Goal: Communication & Community: Answer question/provide support

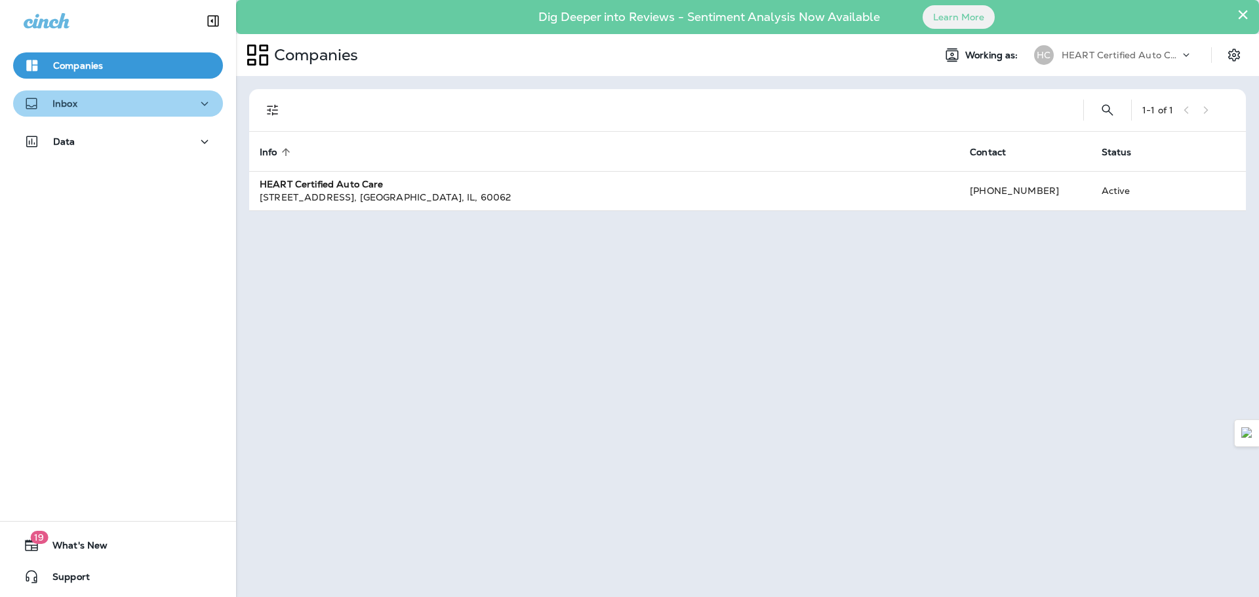
drag, startPoint x: 151, startPoint y: 100, endPoint x: 153, endPoint y: 112, distance: 12.1
click at [150, 100] on div "Inbox" at bounding box center [118, 104] width 189 height 16
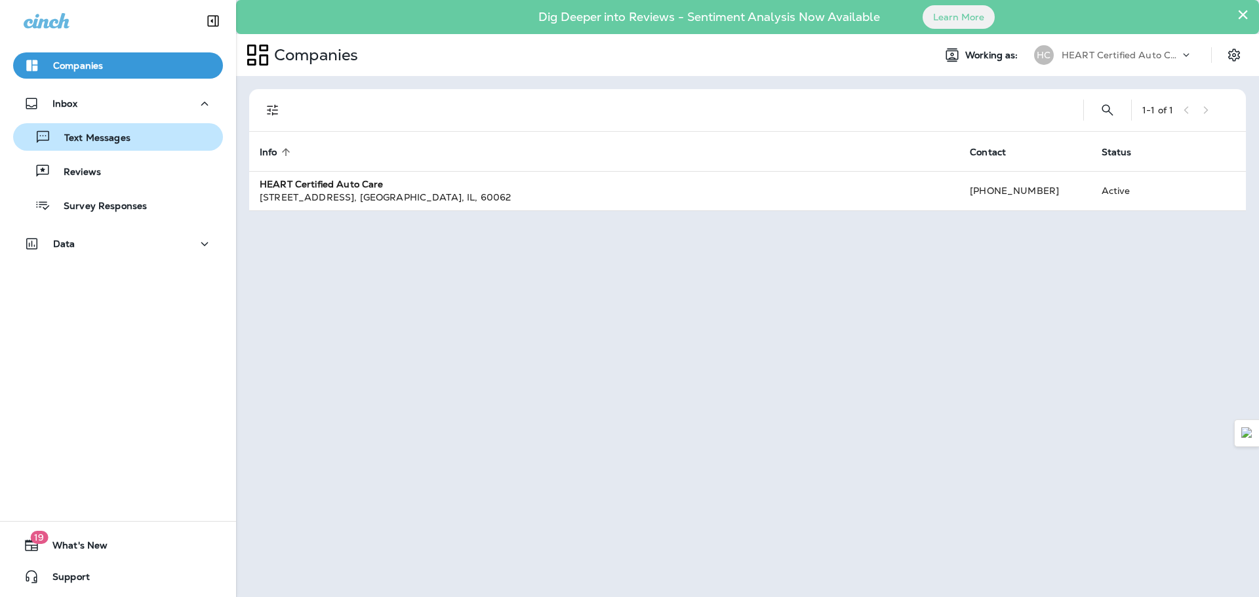
click at [164, 144] on div "Text Messages" at bounding box center [117, 137] width 199 height 20
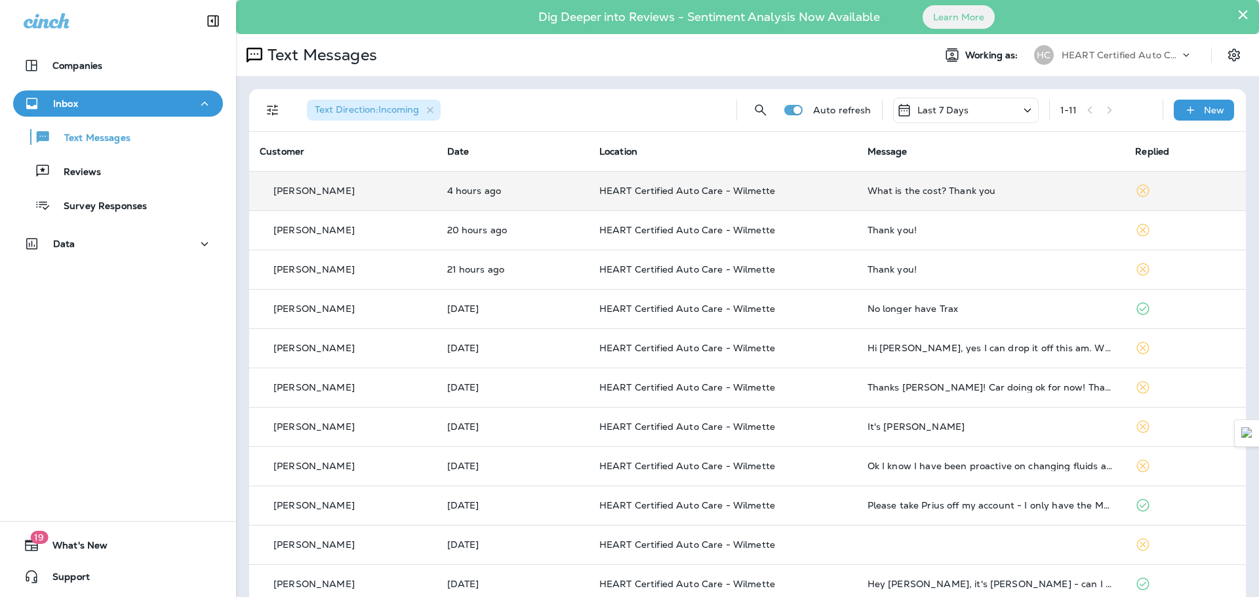
click at [516, 208] on td "4 hours ago" at bounding box center [513, 190] width 152 height 39
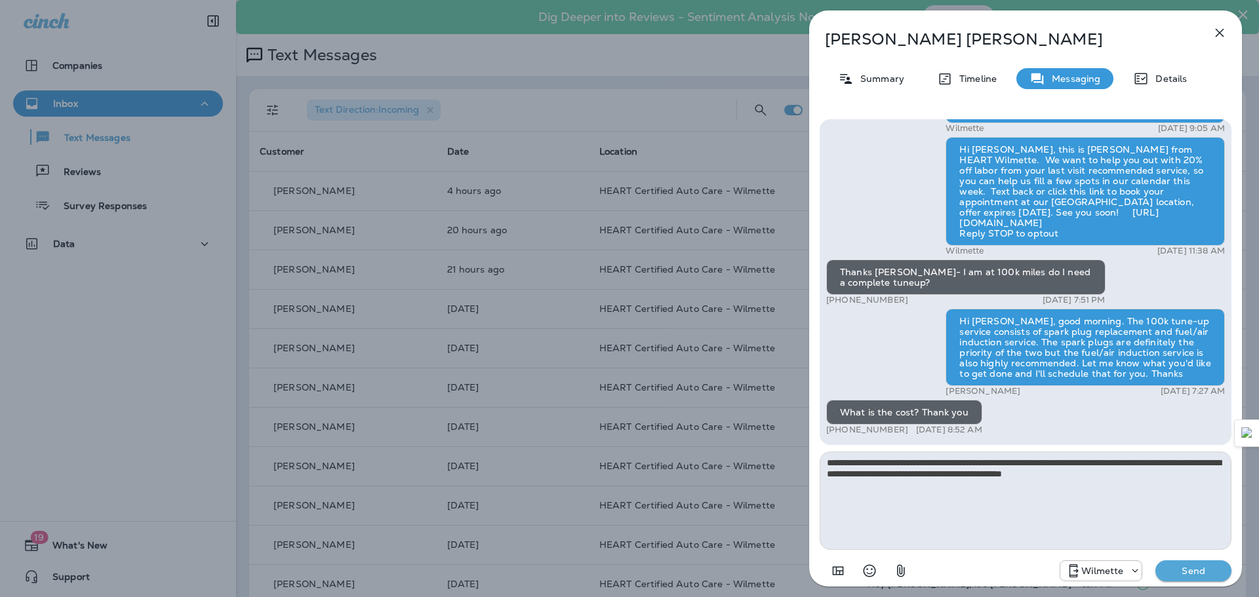
type textarea "**********"
click at [1187, 570] on p "Send" at bounding box center [1193, 571] width 55 height 12
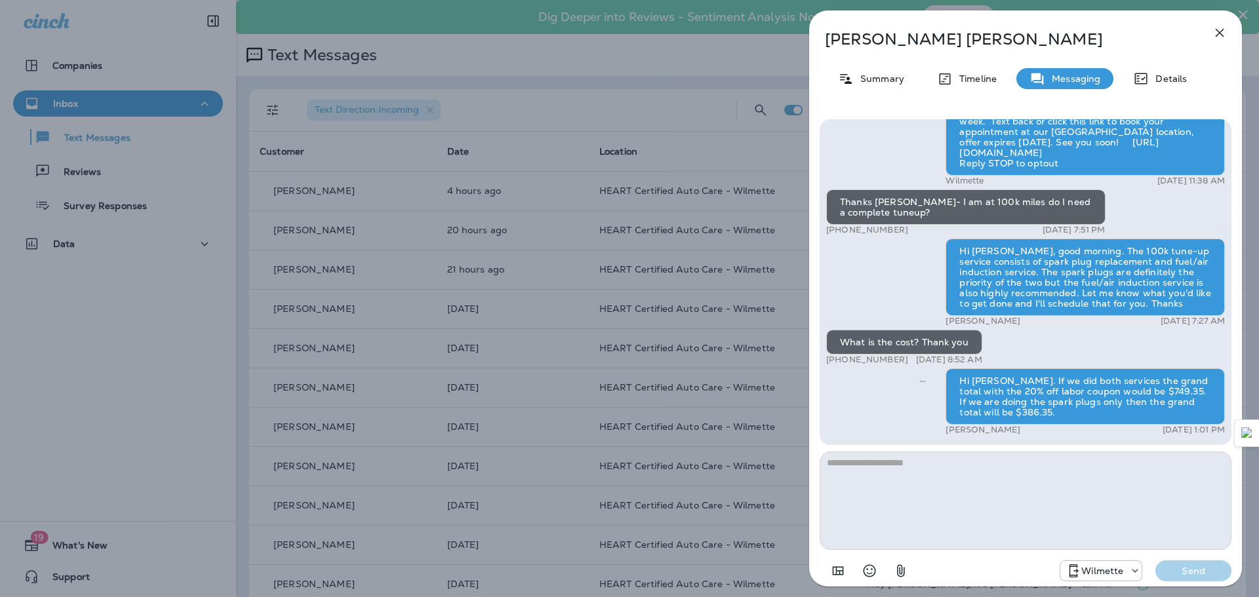
click at [1226, 32] on icon "button" at bounding box center [1219, 33] width 16 height 16
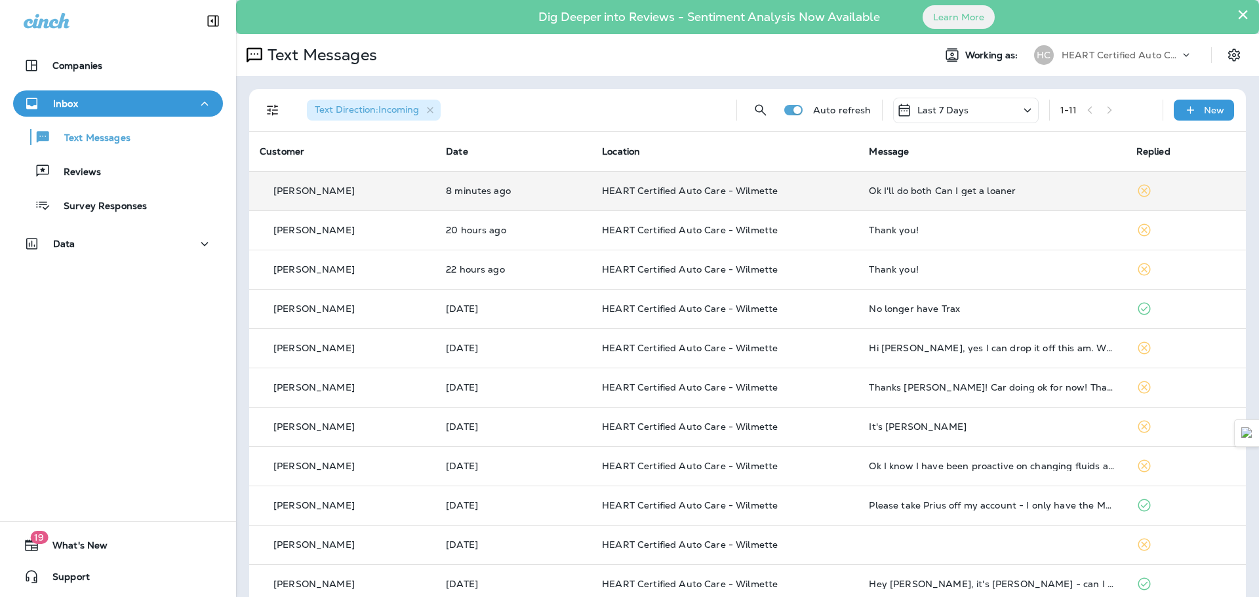
click at [614, 198] on td "HEART Certified Auto Care - Wilmette" at bounding box center [724, 190] width 267 height 39
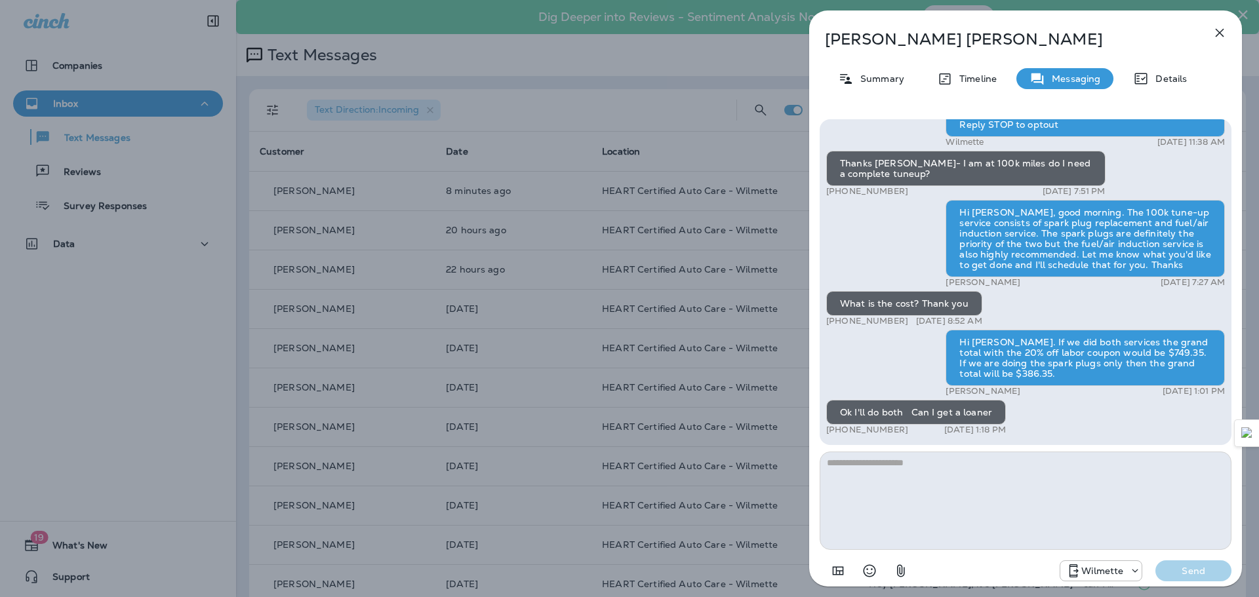
click at [1218, 39] on icon "button" at bounding box center [1219, 33] width 16 height 16
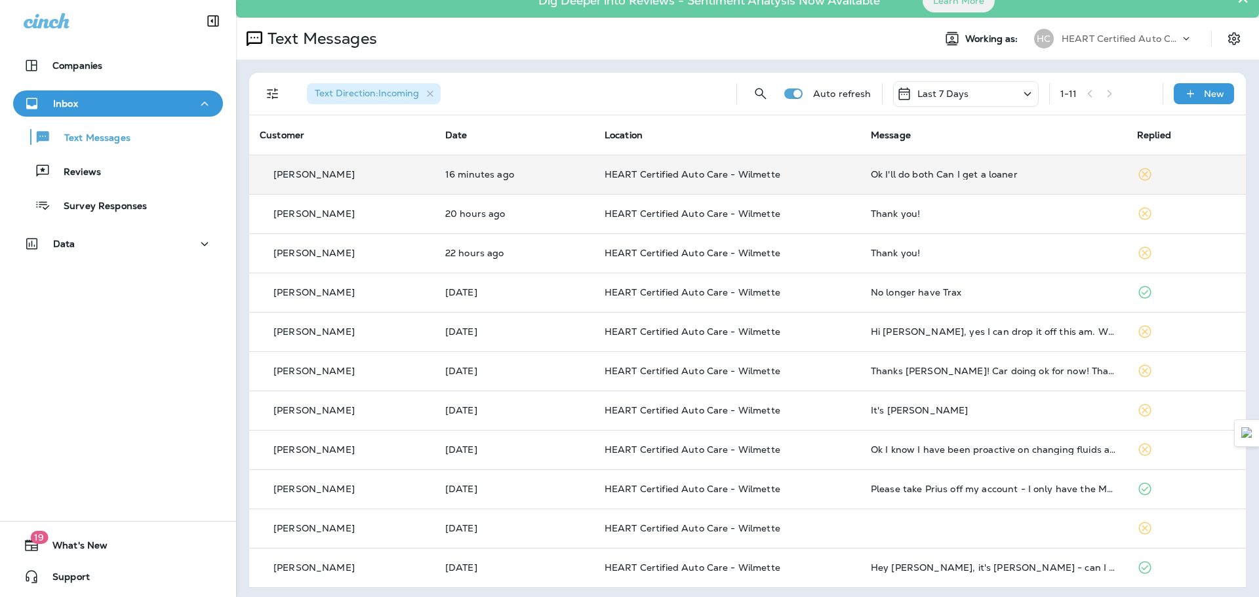
scroll to position [20, 0]
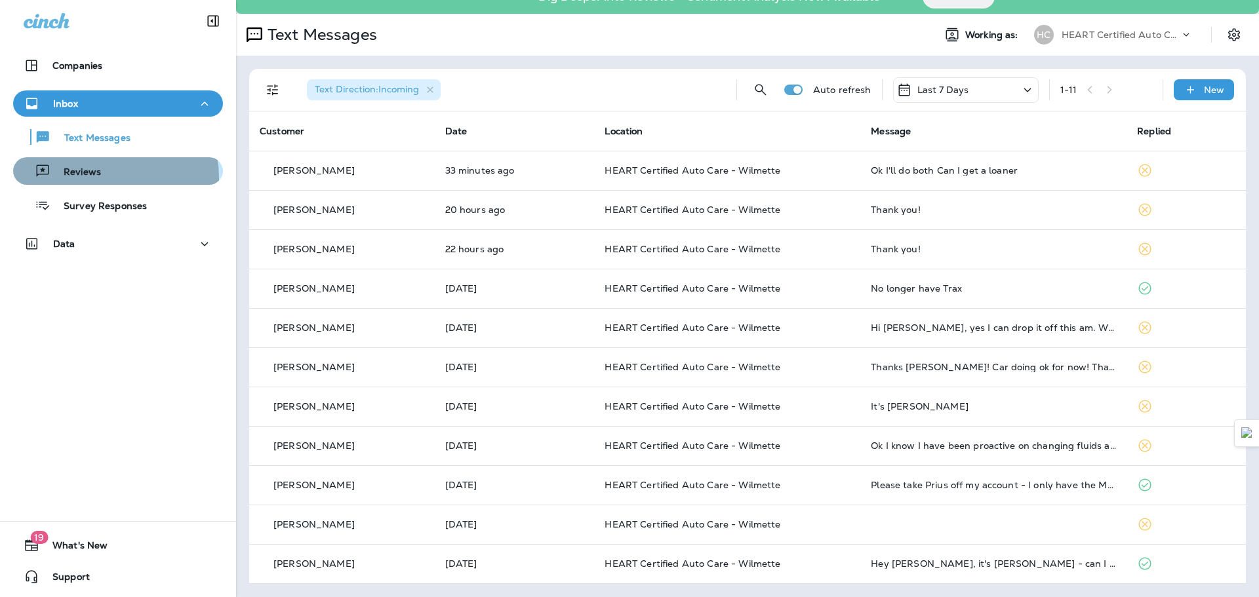
click at [91, 178] on p "Reviews" at bounding box center [75, 173] width 50 height 12
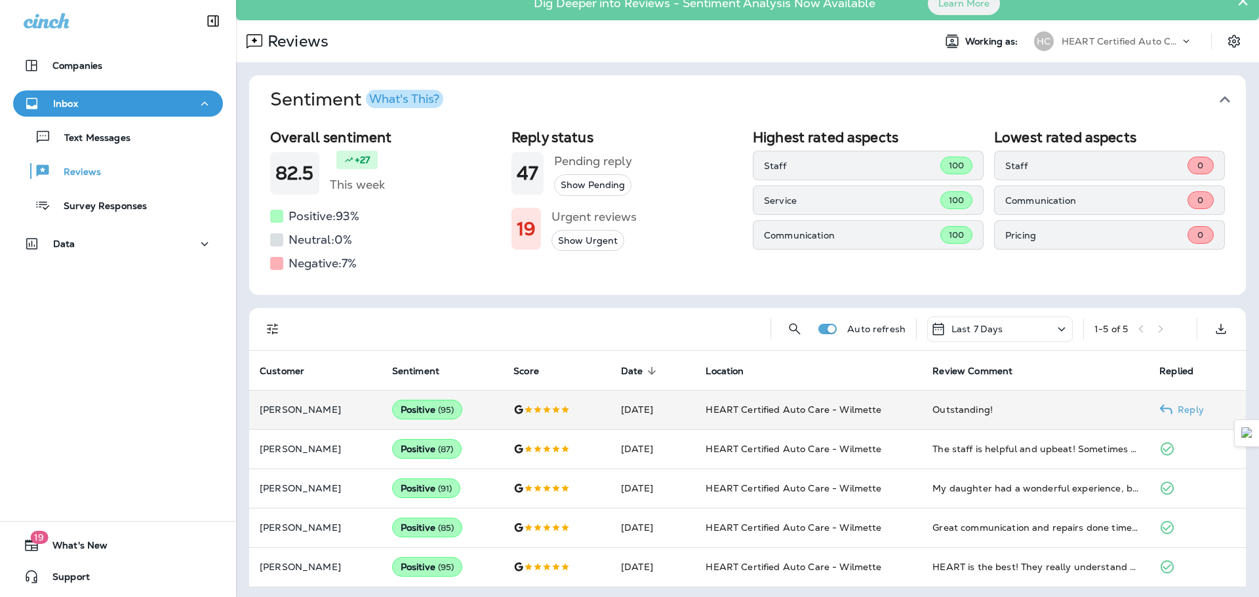
scroll to position [17, 0]
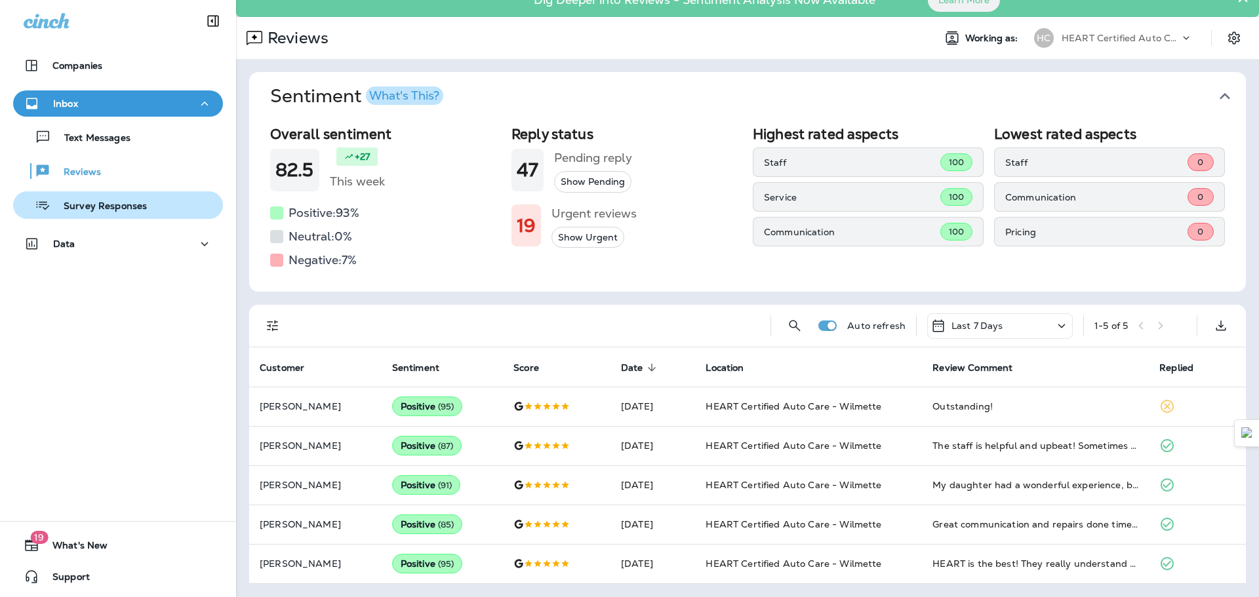
click at [126, 213] on div "Survey Responses" at bounding box center [82, 205] width 128 height 20
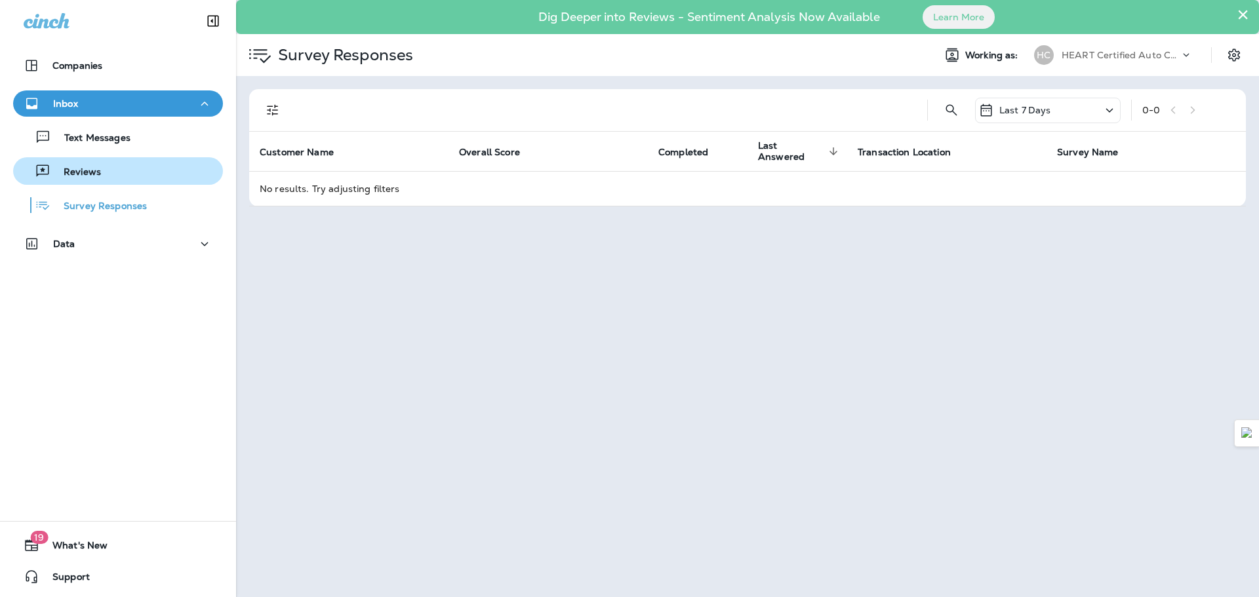
click at [97, 176] on p "Reviews" at bounding box center [75, 173] width 50 height 12
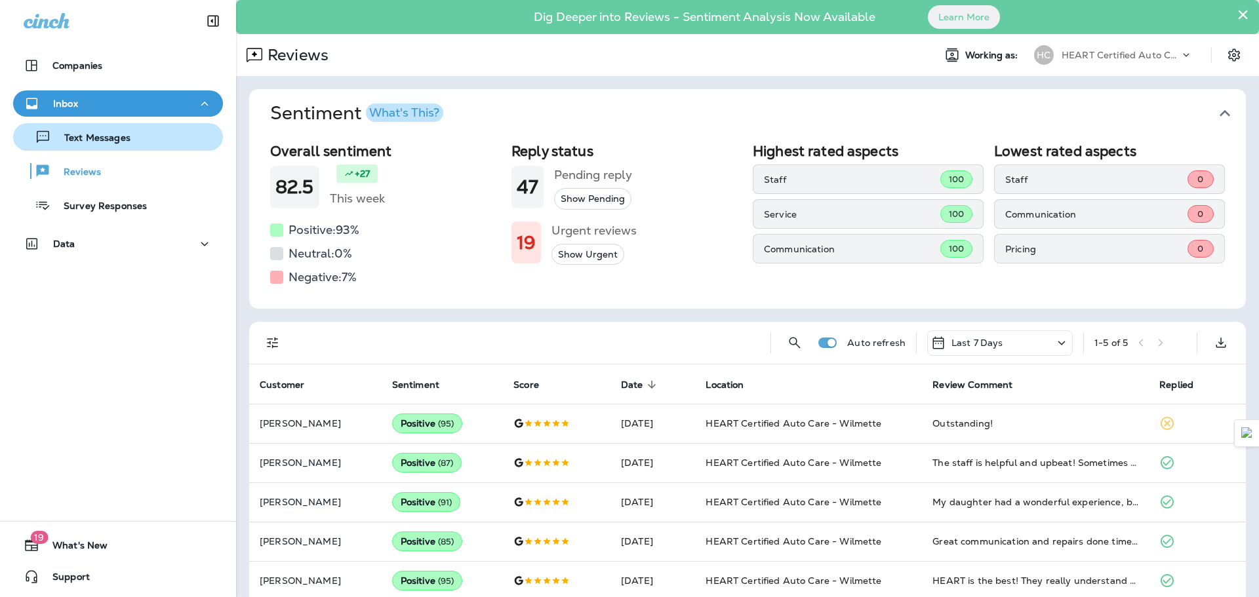
click at [128, 142] on p "Text Messages" at bounding box center [90, 138] width 79 height 12
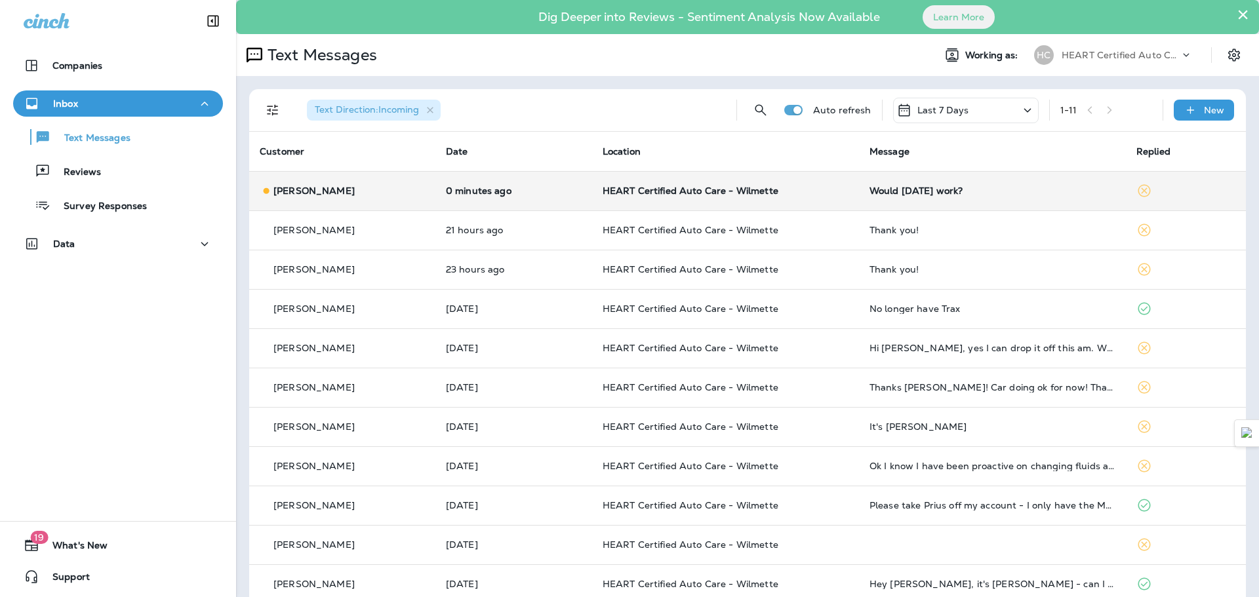
click at [395, 197] on div "[PERSON_NAME]" at bounding box center [342, 191] width 165 height 14
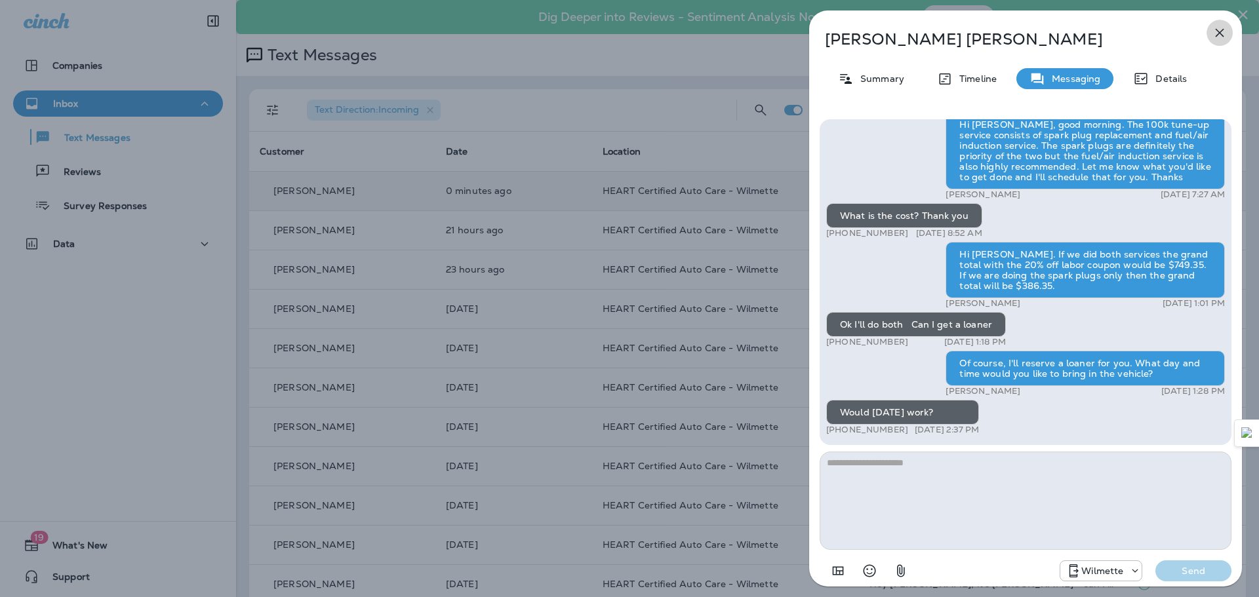
click at [1221, 41] on button "button" at bounding box center [1219, 33] width 26 height 26
